Goal: Information Seeking & Learning: Learn about a topic

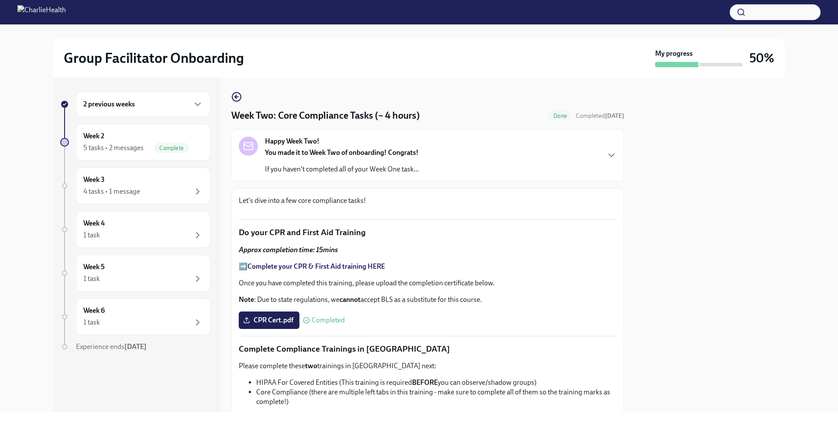
click at [177, 111] on div "2 previous weeks" at bounding box center [143, 104] width 134 height 25
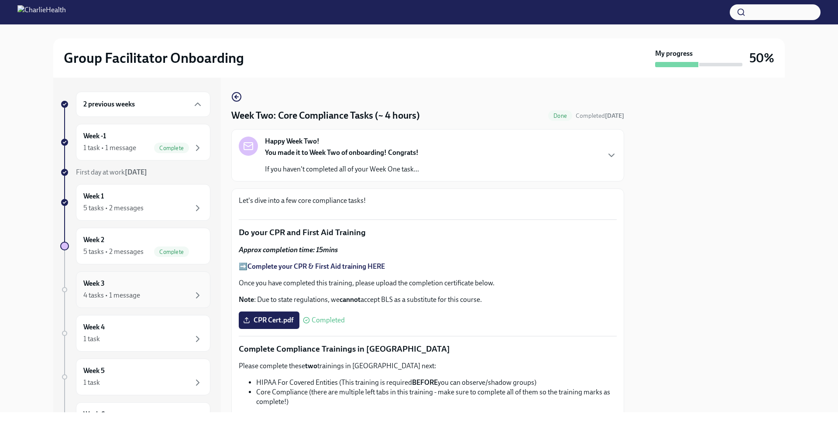
click at [164, 285] on div "Week 3 4 tasks • 1 message" at bounding box center [143, 290] width 120 height 22
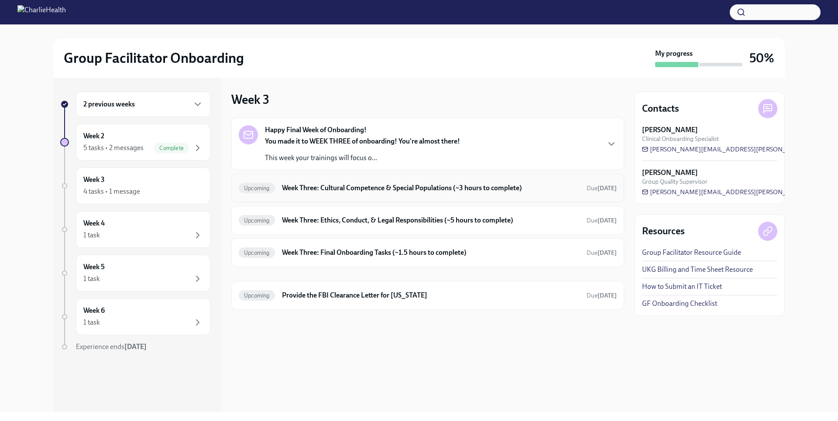
click at [452, 193] on div "Upcoming Week Three: Cultural Competence & Special Populations (~3 hours to com…" at bounding box center [428, 188] width 378 height 14
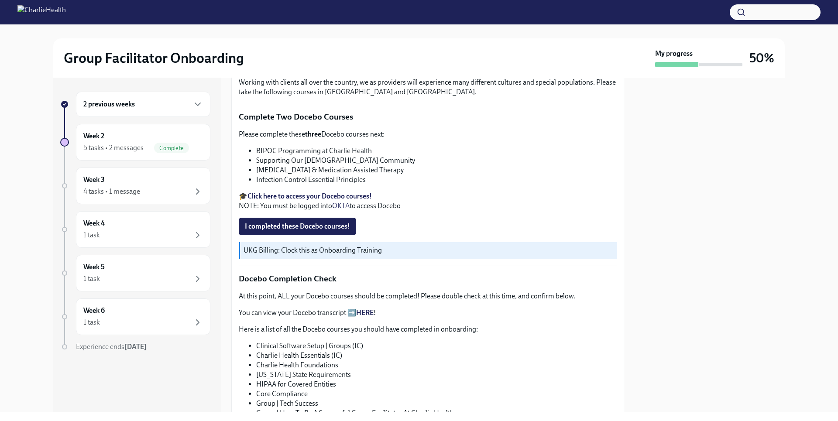
scroll to position [305, 0]
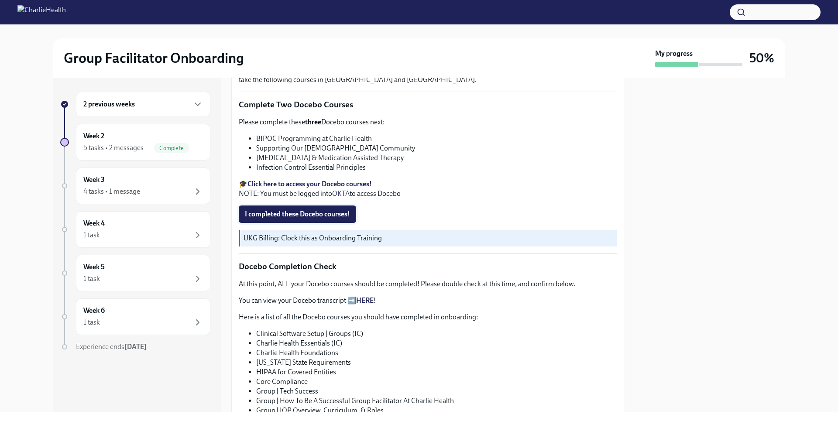
click at [342, 216] on button "I completed these Docebo courses!" at bounding box center [297, 213] width 117 height 17
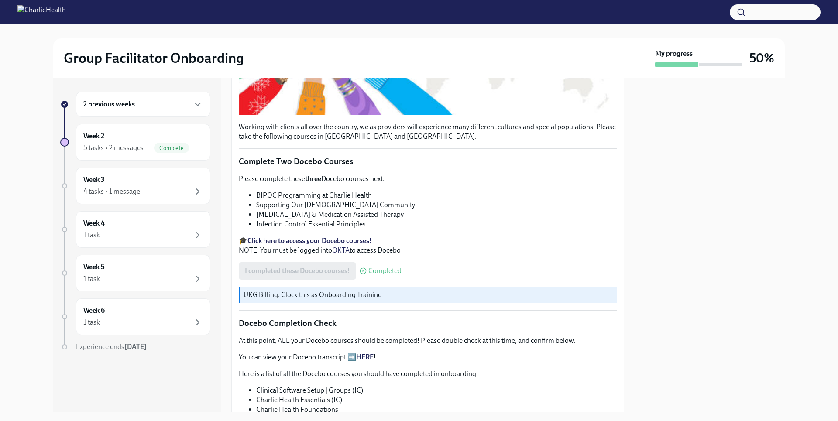
scroll to position [262, 0]
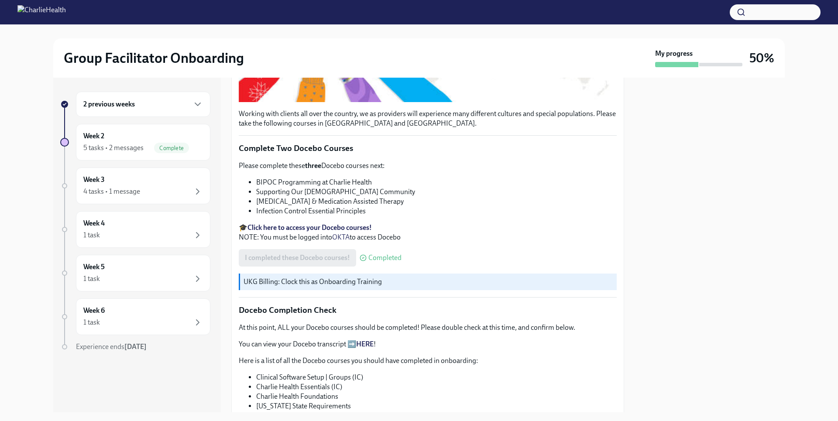
click at [336, 226] on strong "Click here to access your Docebo courses!" at bounding box center [309, 227] width 124 height 8
